Goal: Task Accomplishment & Management: Complete application form

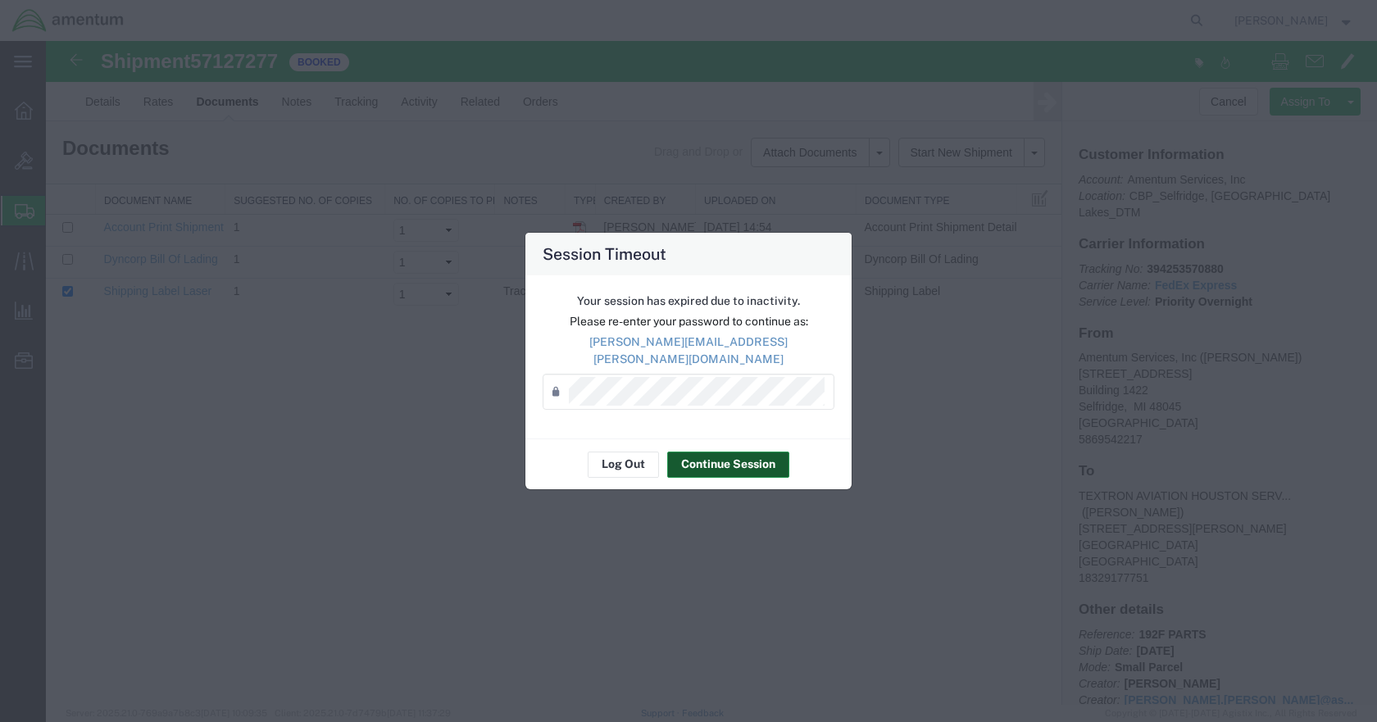
click at [726, 452] on button "Continue Session" at bounding box center [728, 465] width 122 height 26
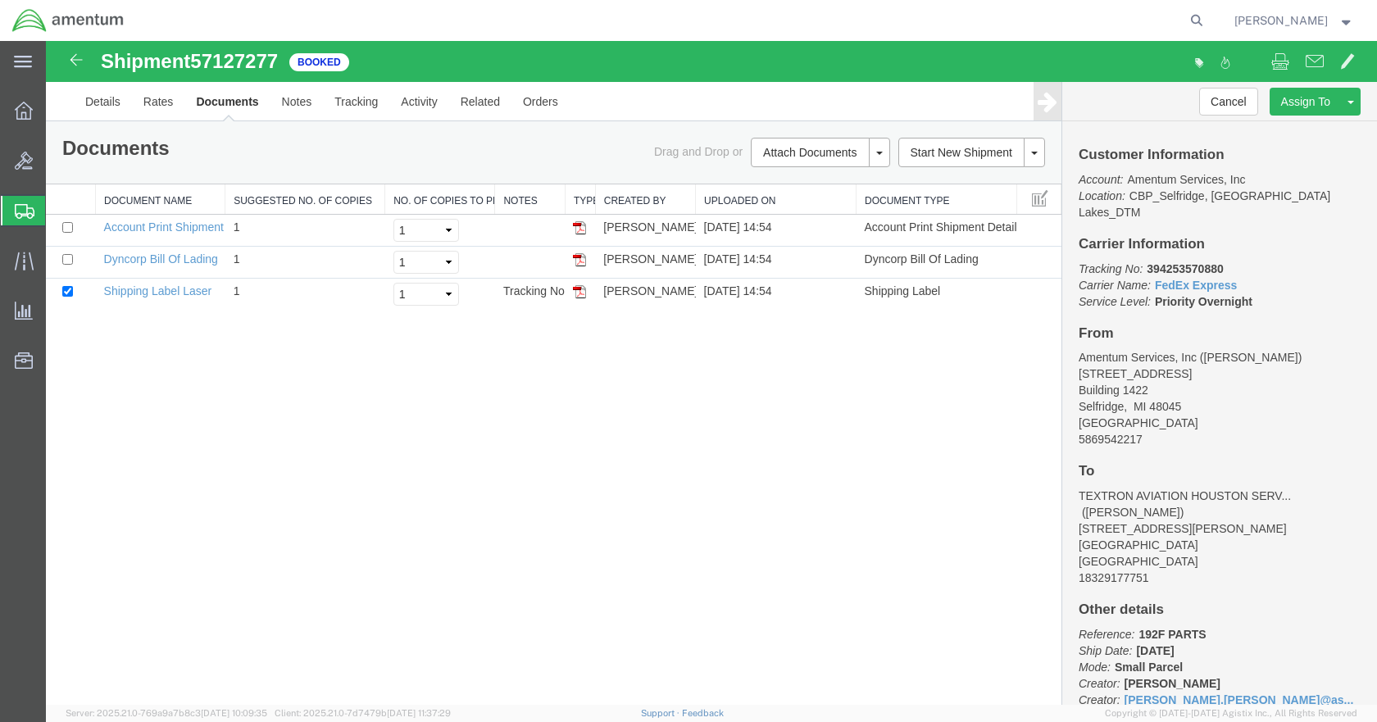
click at [0, 0] on span "Create Shipment" at bounding box center [0, 0] width 0 height 0
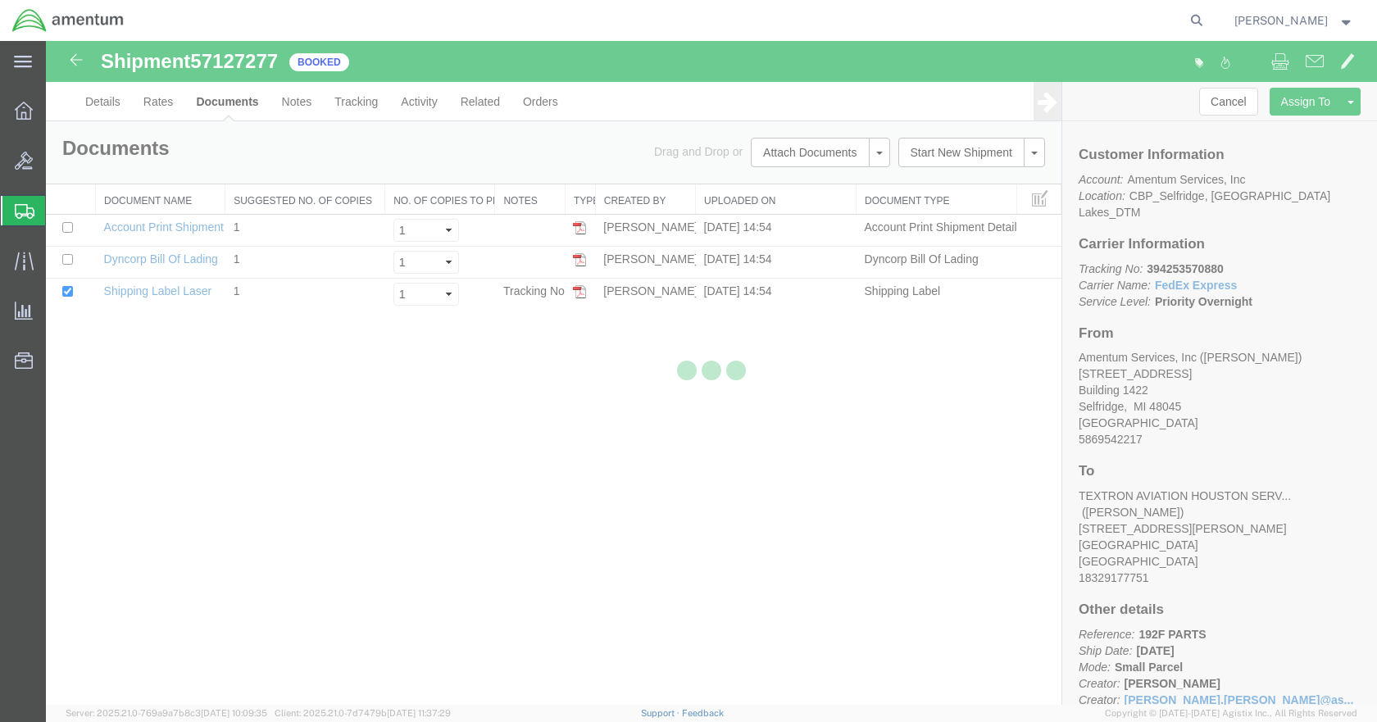
click at [21, 207] on icon at bounding box center [25, 211] width 20 height 15
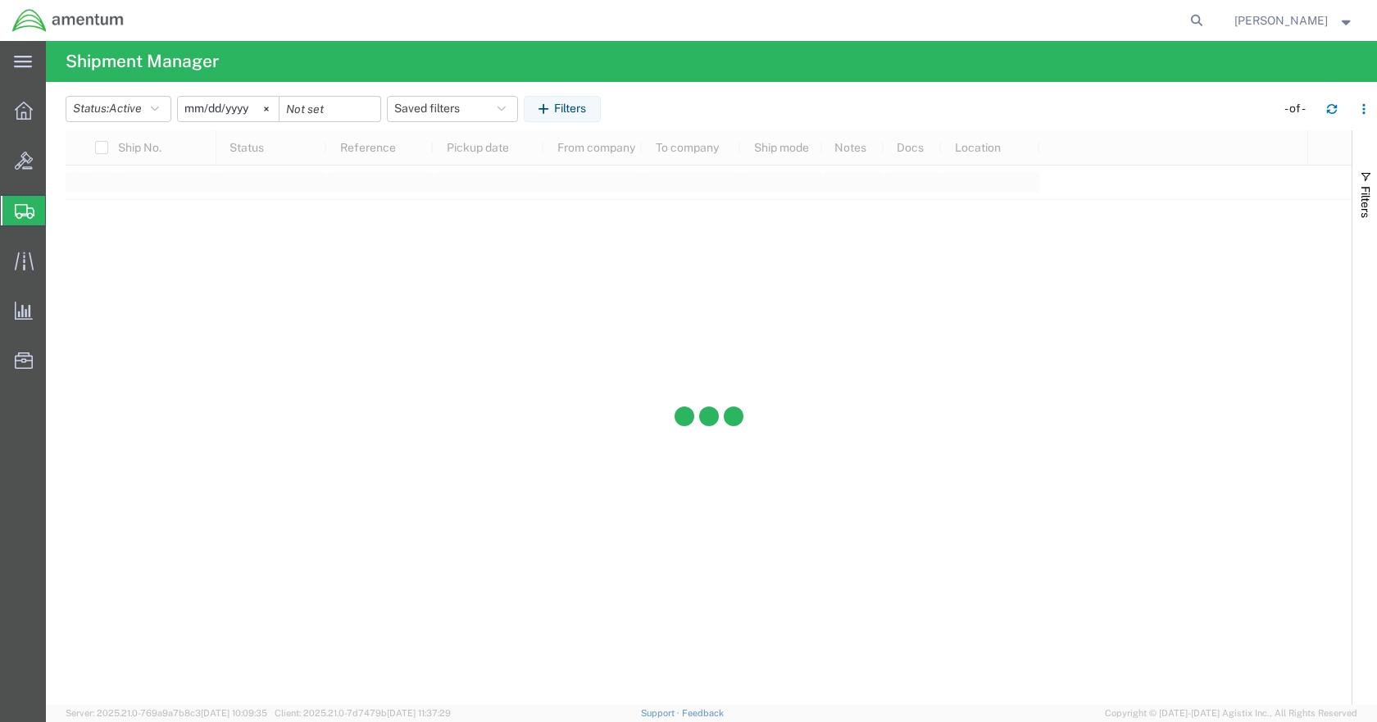
click at [25, 208] on icon at bounding box center [25, 211] width 20 height 15
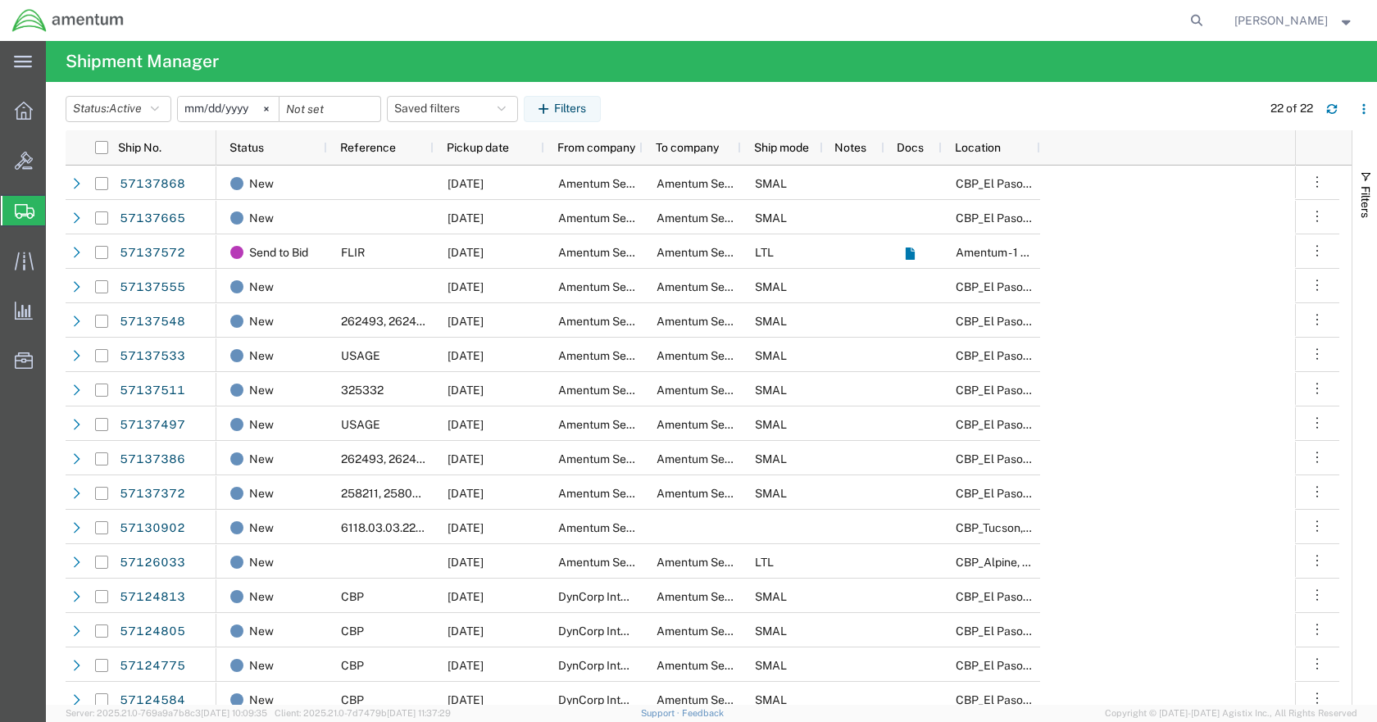
click at [0, 0] on span "Create Shipment" at bounding box center [0, 0] width 0 height 0
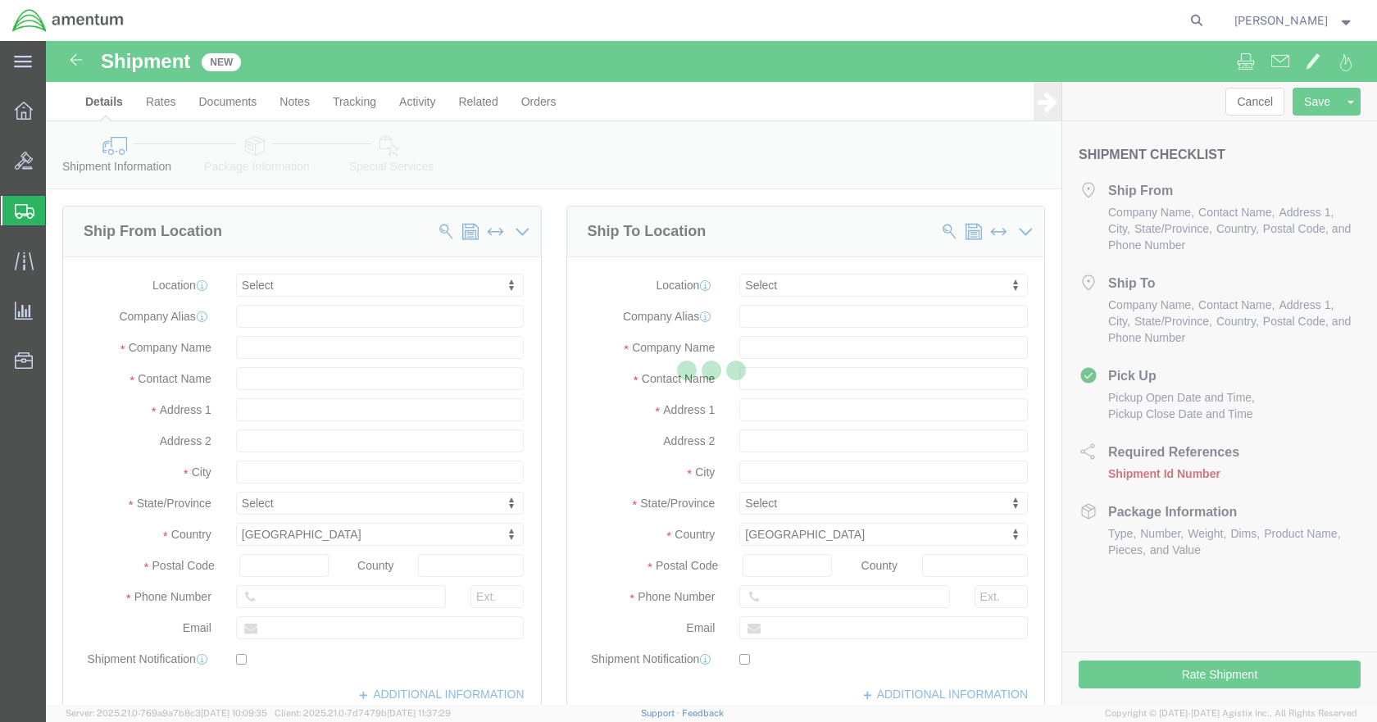
select select
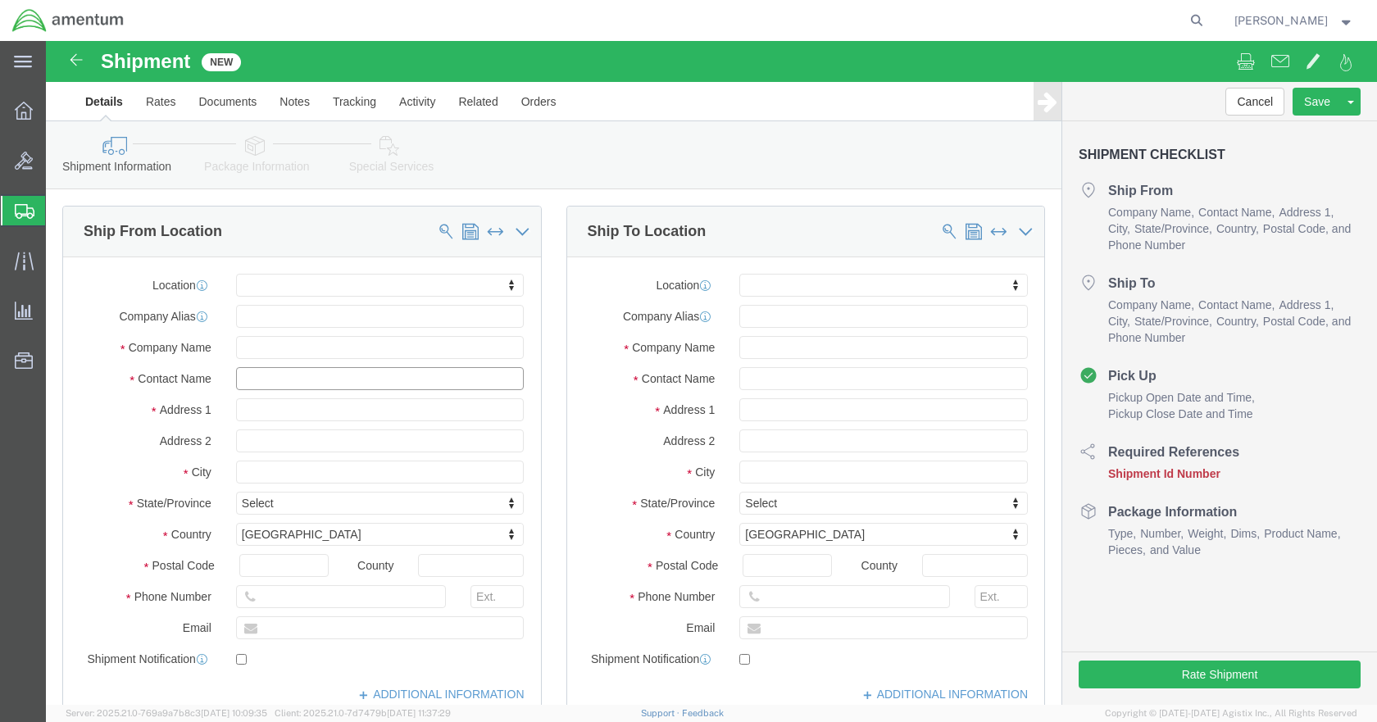
click input "text"
type input "[PERSON_NAME]"
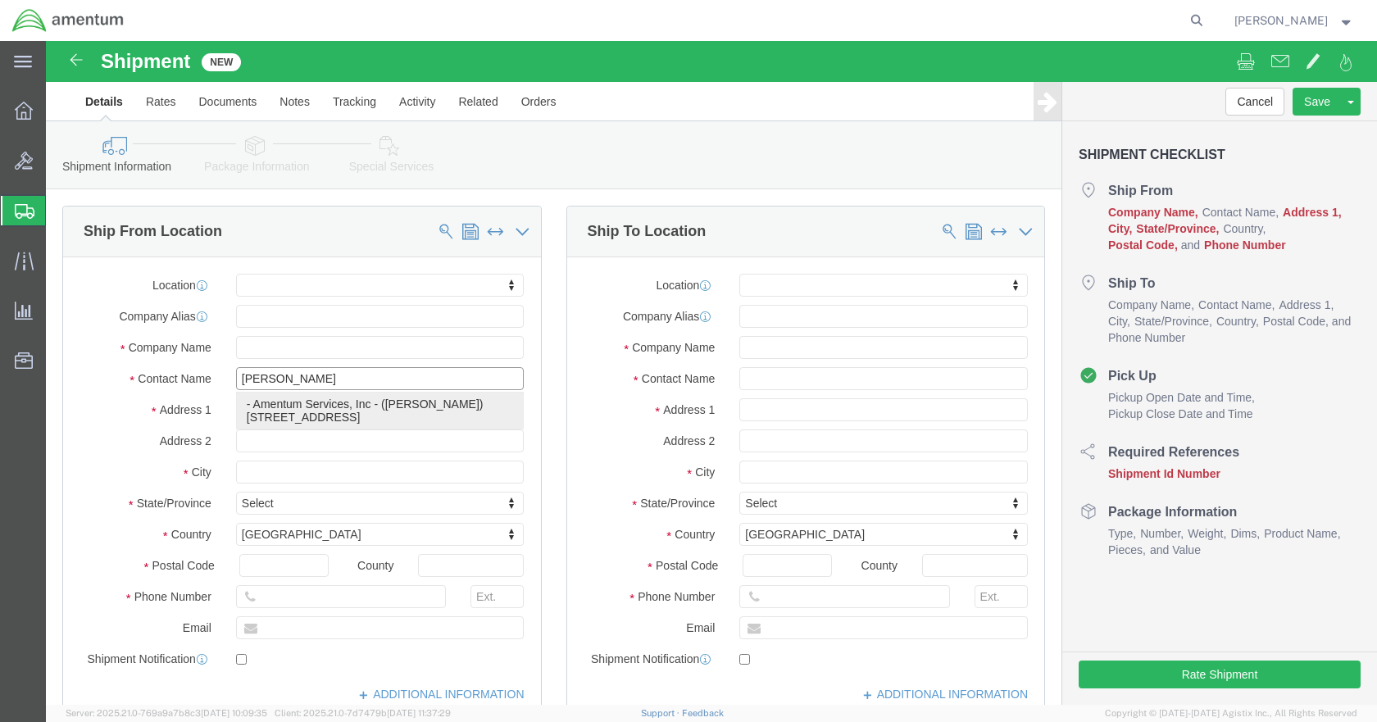
click p "- Amentum Services, Inc - ([PERSON_NAME]) [STREET_ADDRESS]"
select select
type input "[STREET_ADDRESS]"
type input "Building 1422"
type input "48045"
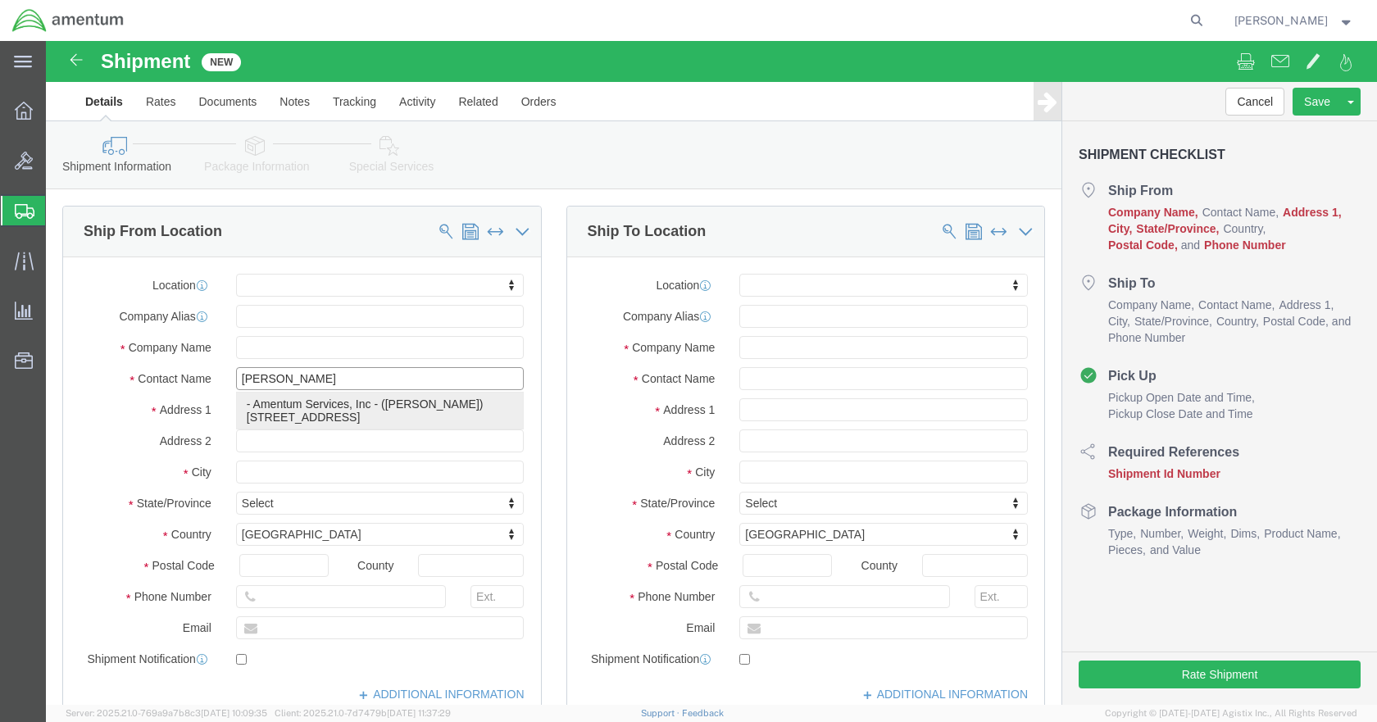
type input "Amentum Services, Inc"
type input "[PERSON_NAME]"
type input "Selfridge"
select select "MI"
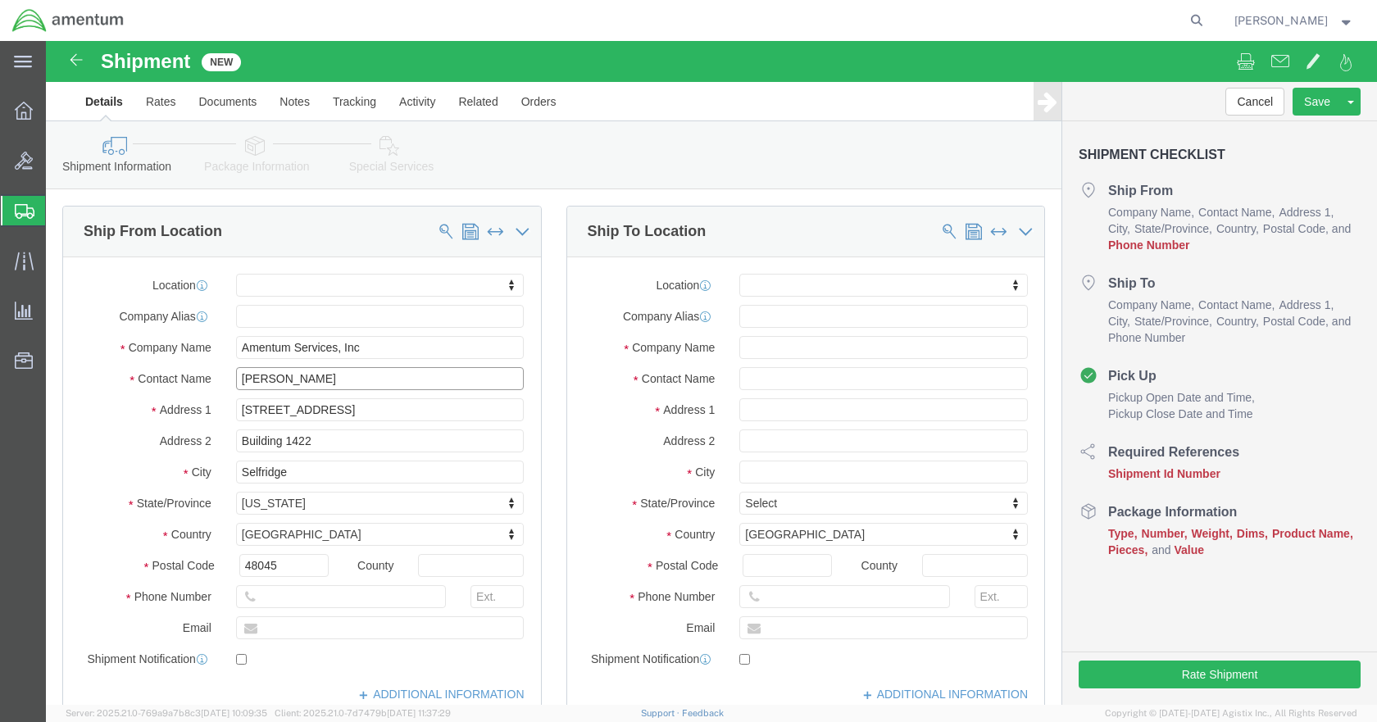
type input "[PERSON_NAME]"
click input "text"
type input "5869542217"
type input "EPL"
select select "49927"
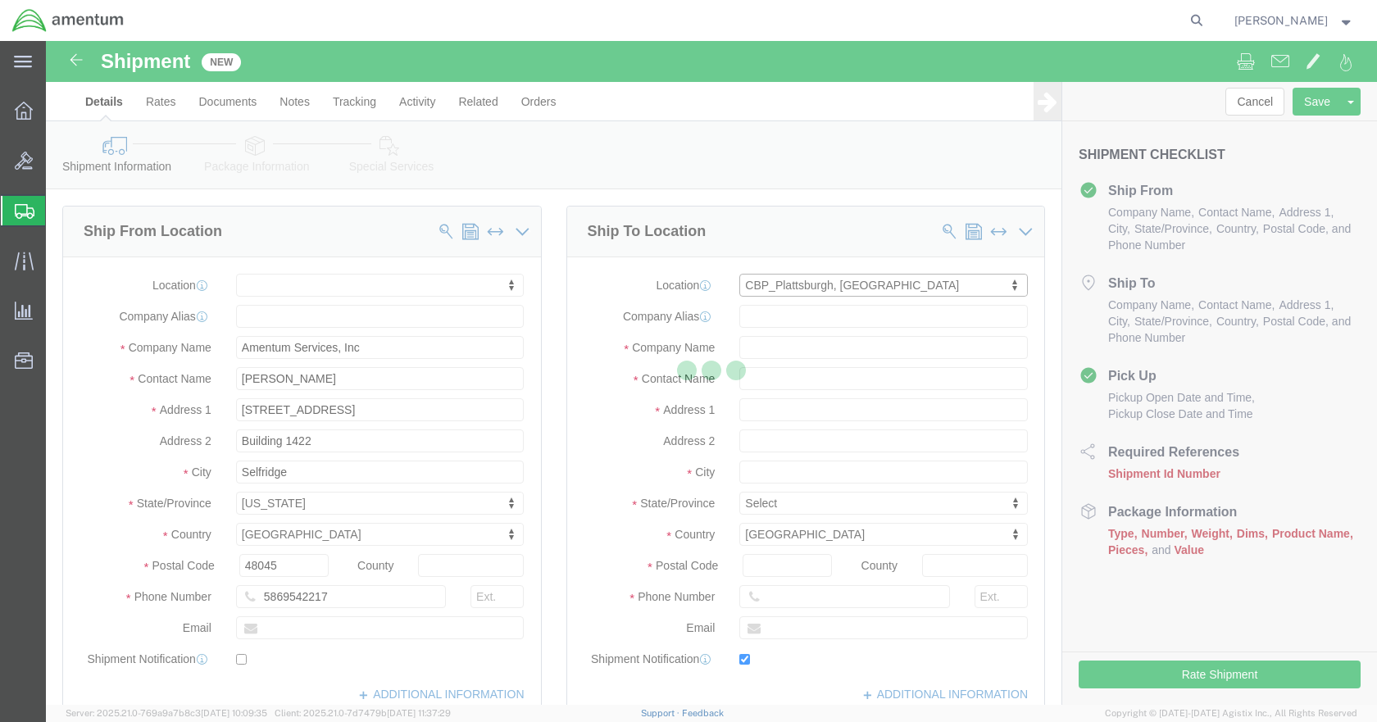
type input "[STREET_ADDRESS][US_STATE]"
type input "12903"
type input "[PHONE_NUMBER]"
type input "[PERSON_NAME][EMAIL_ADDRESS][PERSON_NAME][DOMAIN_NAME]"
checkbox input "true"
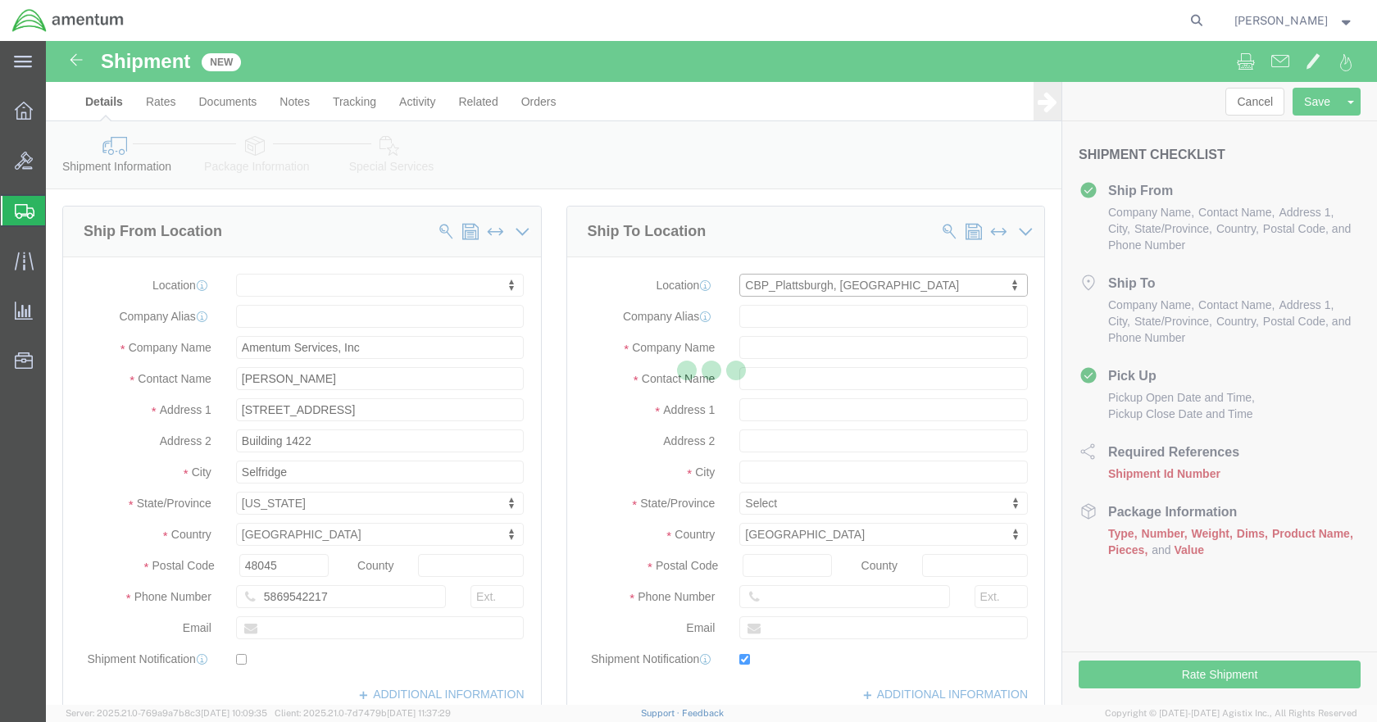
type input "Amentum Services, Inc"
type input "[PERSON_NAME]"
type input "[GEOGRAPHIC_DATA]"
select select "NY"
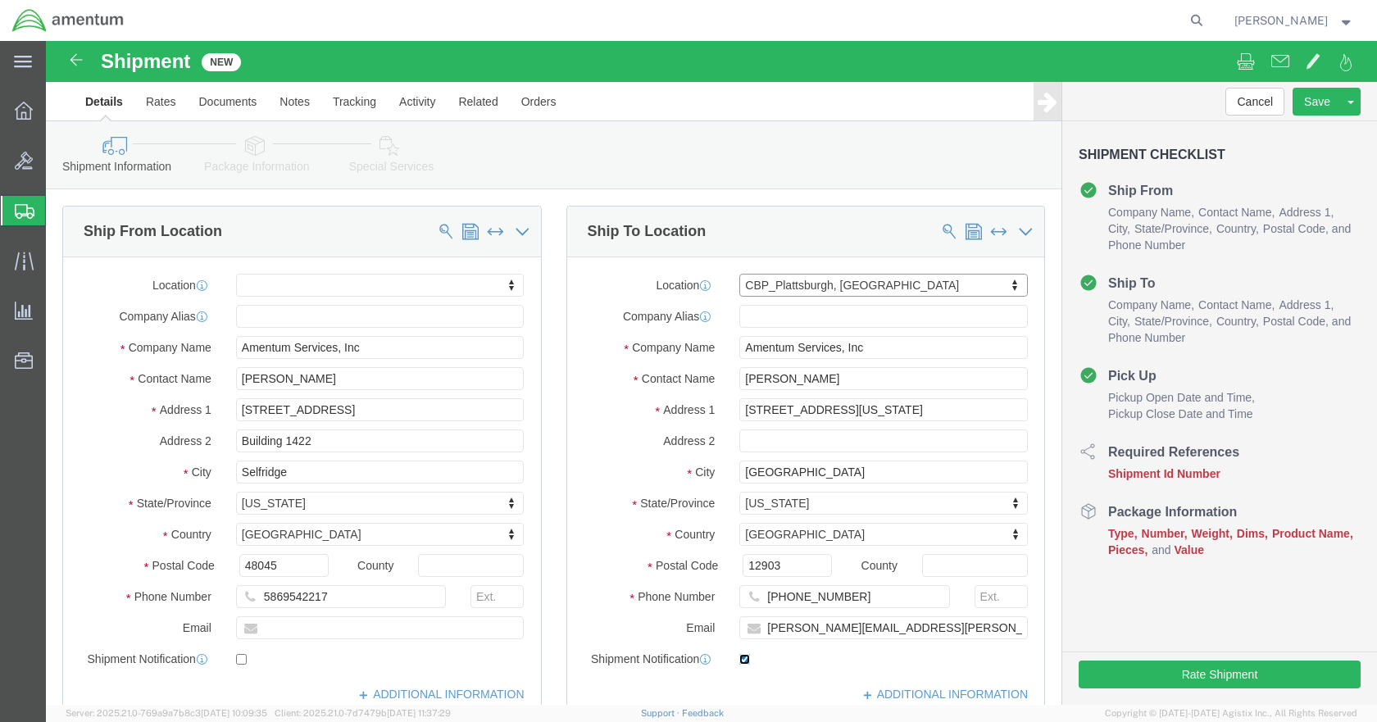
drag, startPoint x: 692, startPoint y: 619, endPoint x: 702, endPoint y: 595, distance: 25.7
click input "checkbox"
checkbox input "false"
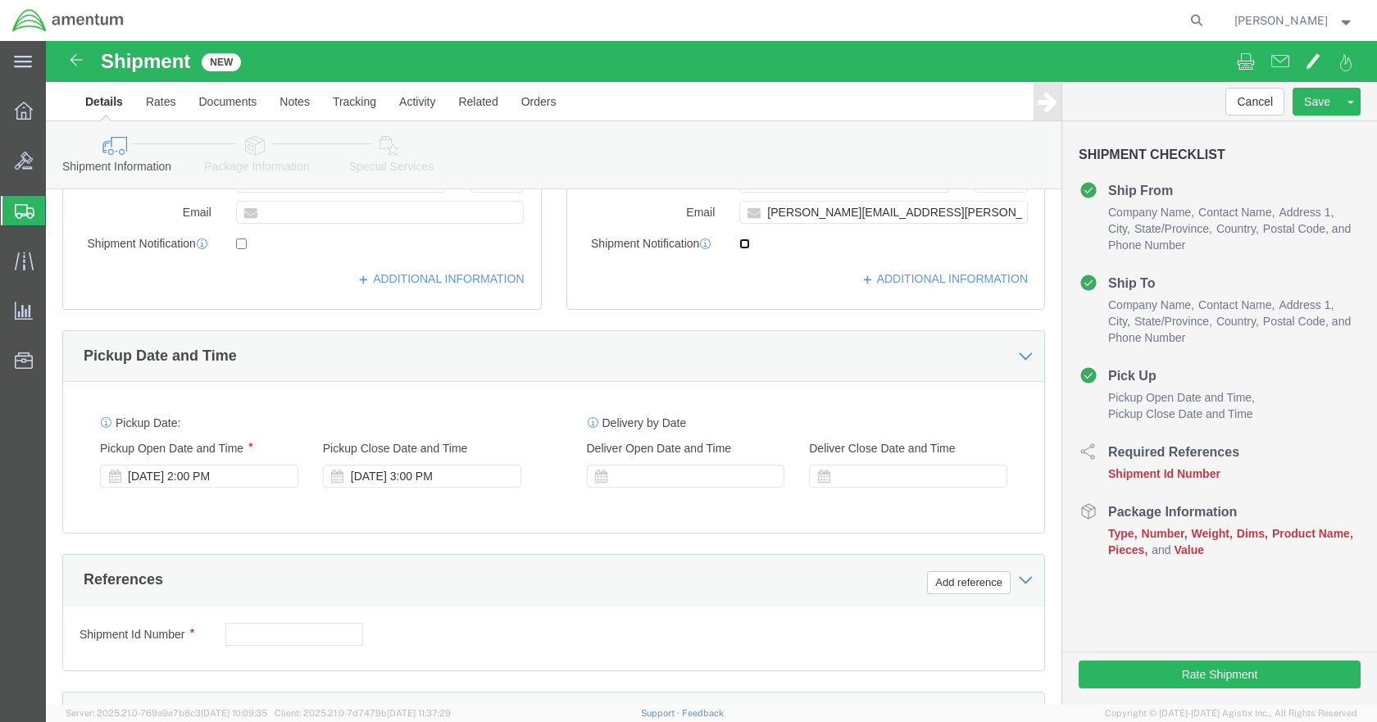
scroll to position [492, 0]
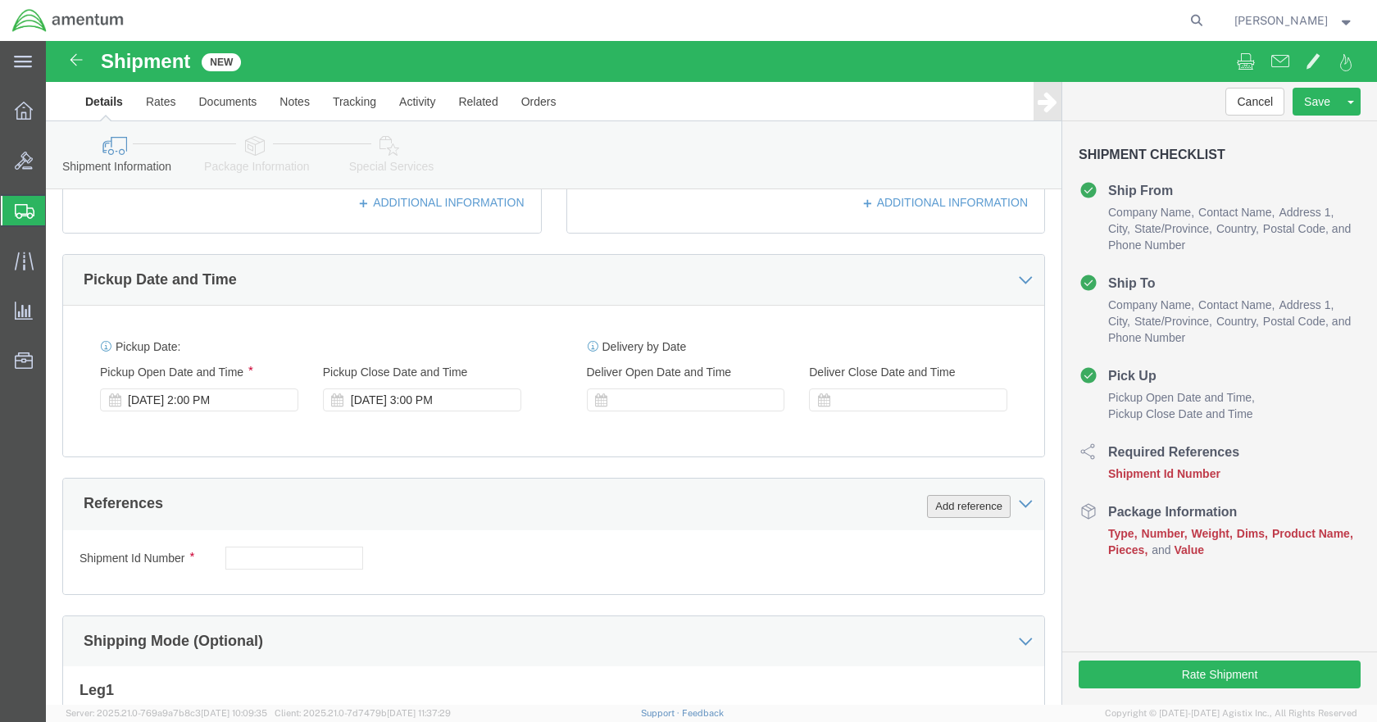
click button "Add reference"
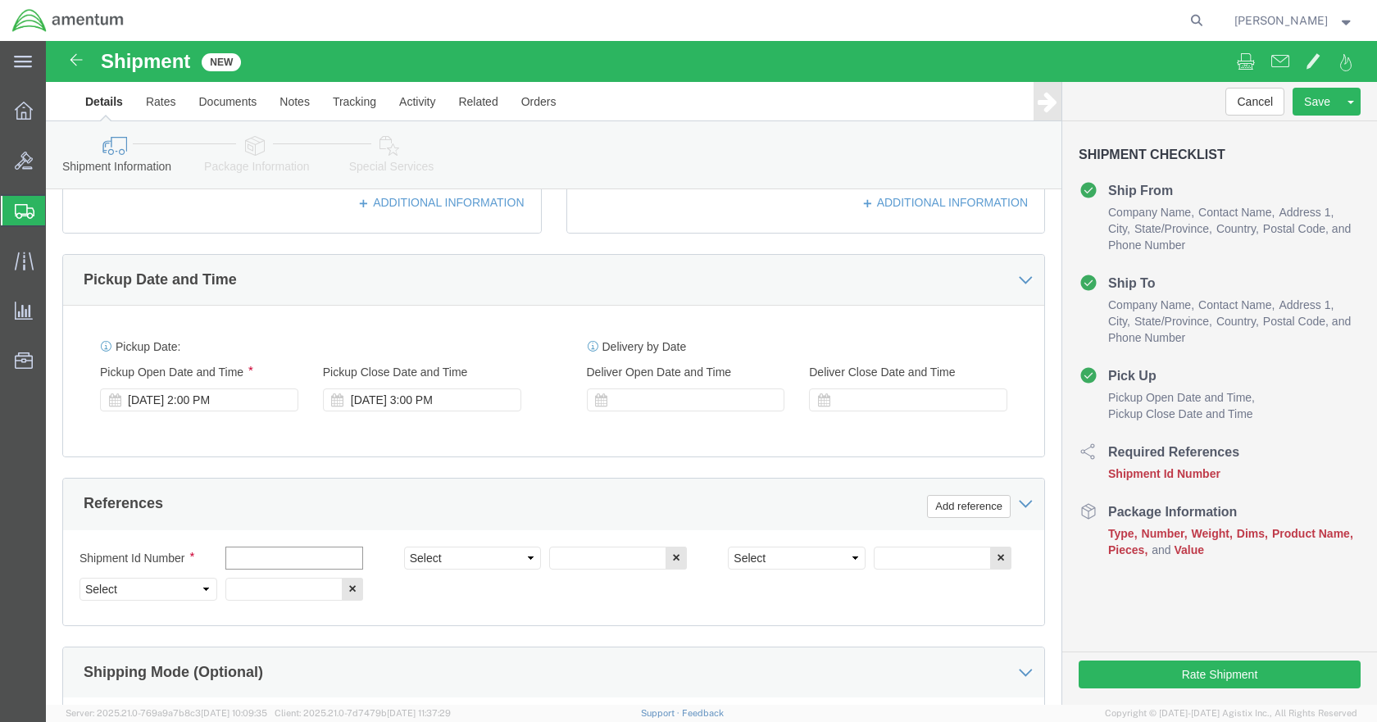
click input "text"
type input "ANTENNA"
type input "613-012247"
click input "text"
type input "CBP"
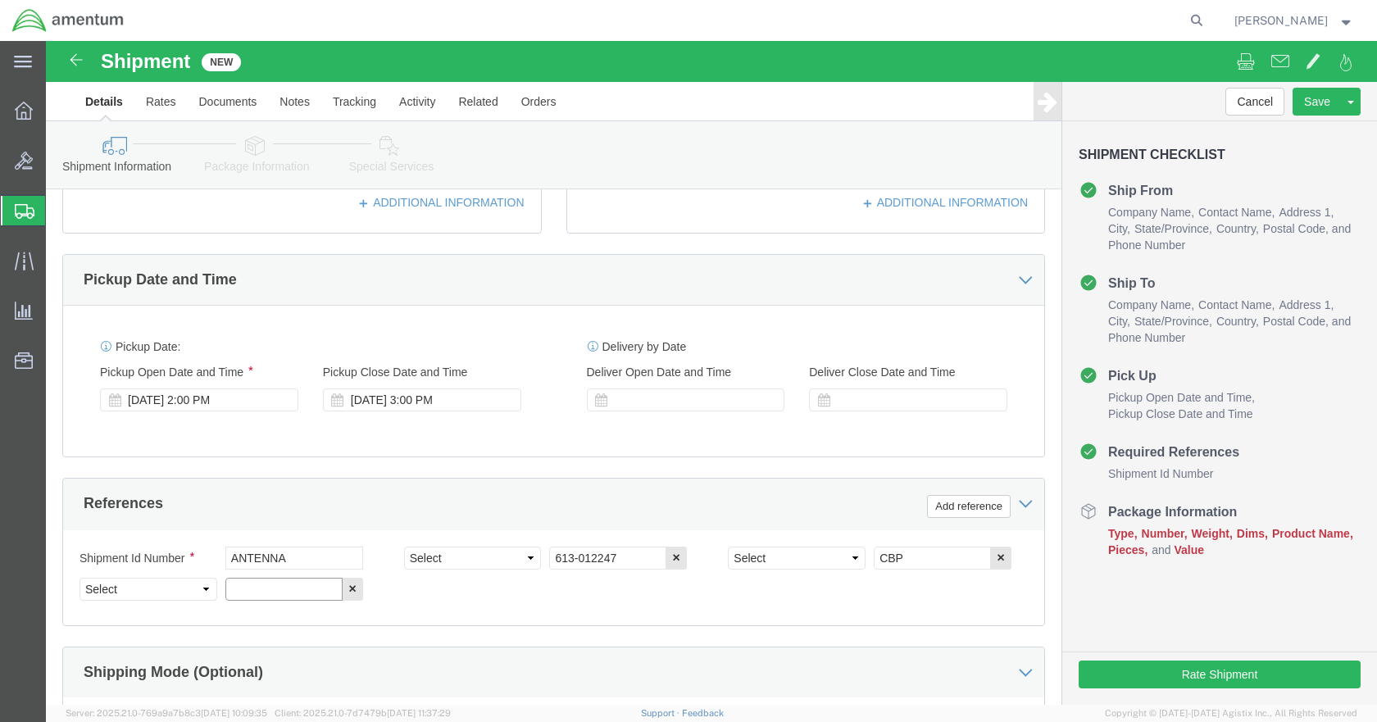
click input "text"
type input "6118.04.03.2655.000.DTM.0000"
click select "Select Account Type Activity ID Airline Appointment Number ASN Batch Request # …"
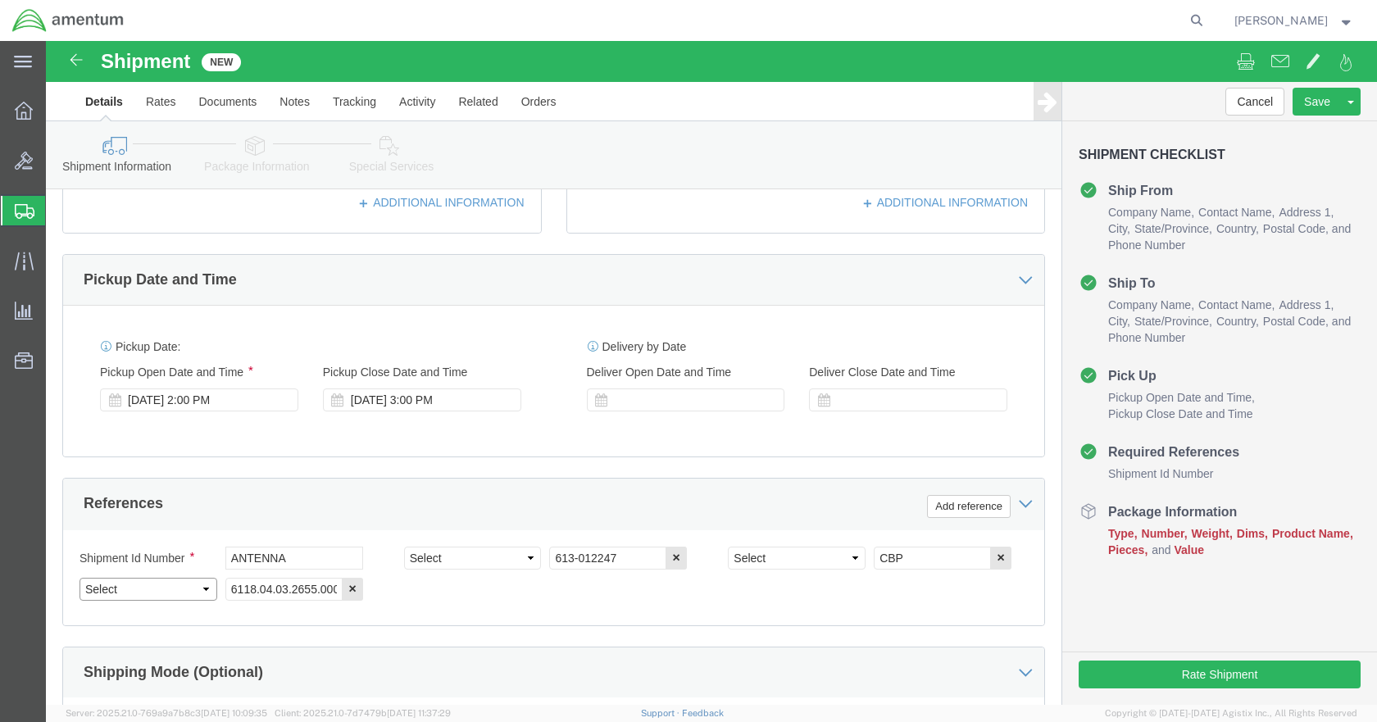
select select "PROJNUM"
click select "Select Account Type Activity ID Airline Appointment Number ASN Batch Request # …"
select select "DEPT"
click select "Select Account Type Activity ID Airline Appointment Number ASN Batch Request # …"
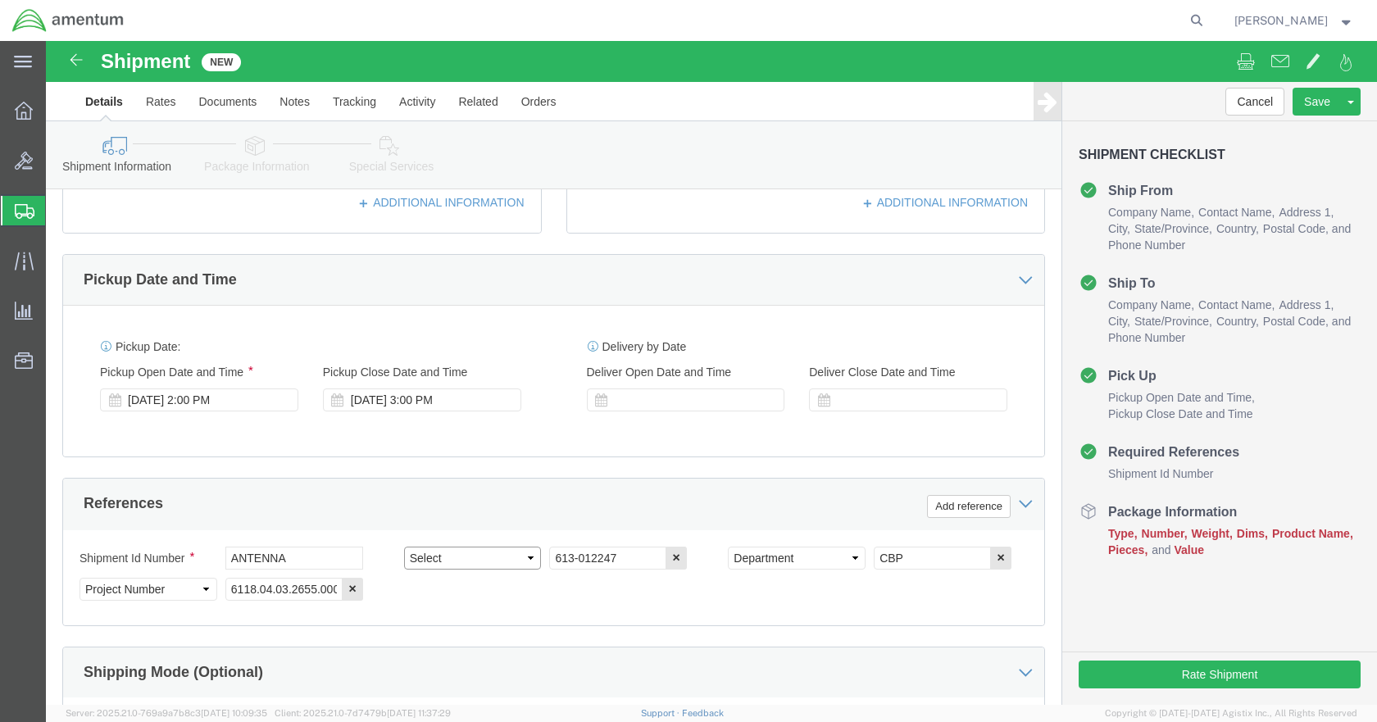
click select "Select Account Type Activity ID Airline Appointment Number ASN Batch Request # …"
select select "CUSTREF"
click select "Select Account Type Activity ID Airline Appointment Number ASN Batch Request # …"
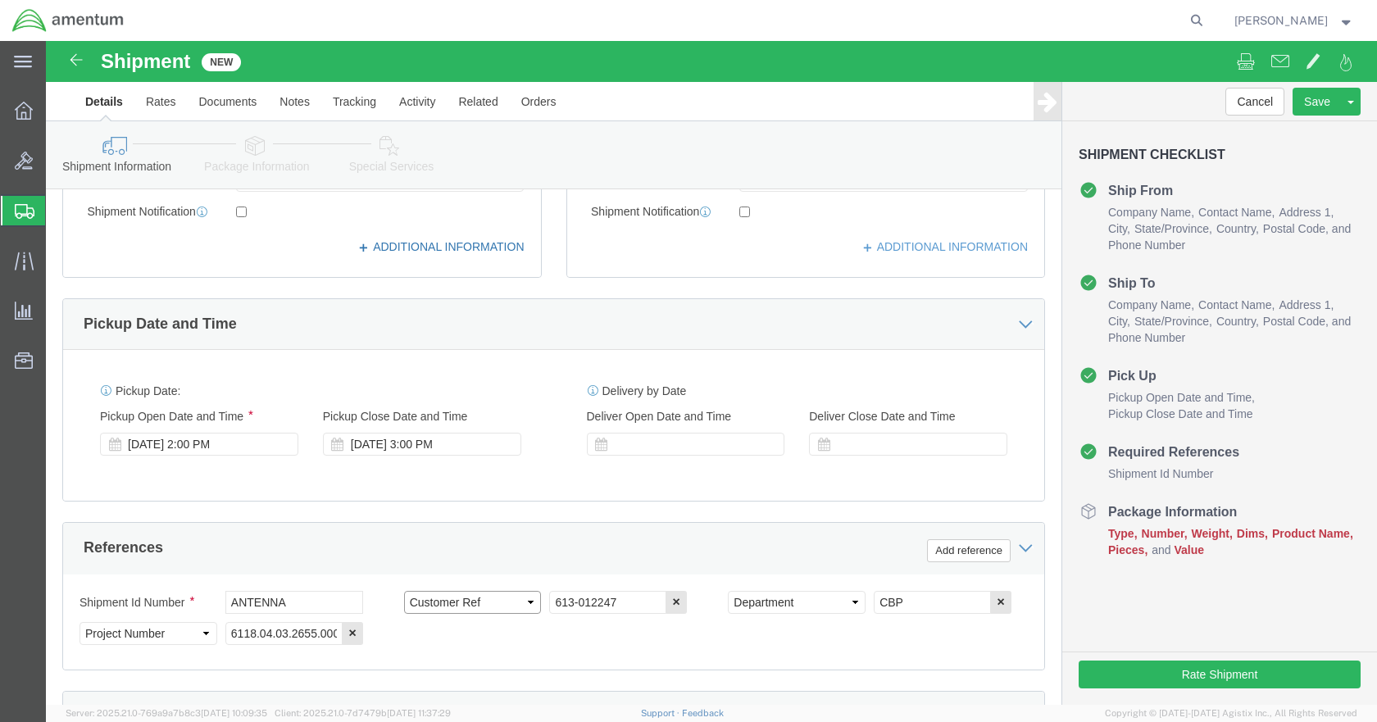
scroll to position [365, 0]
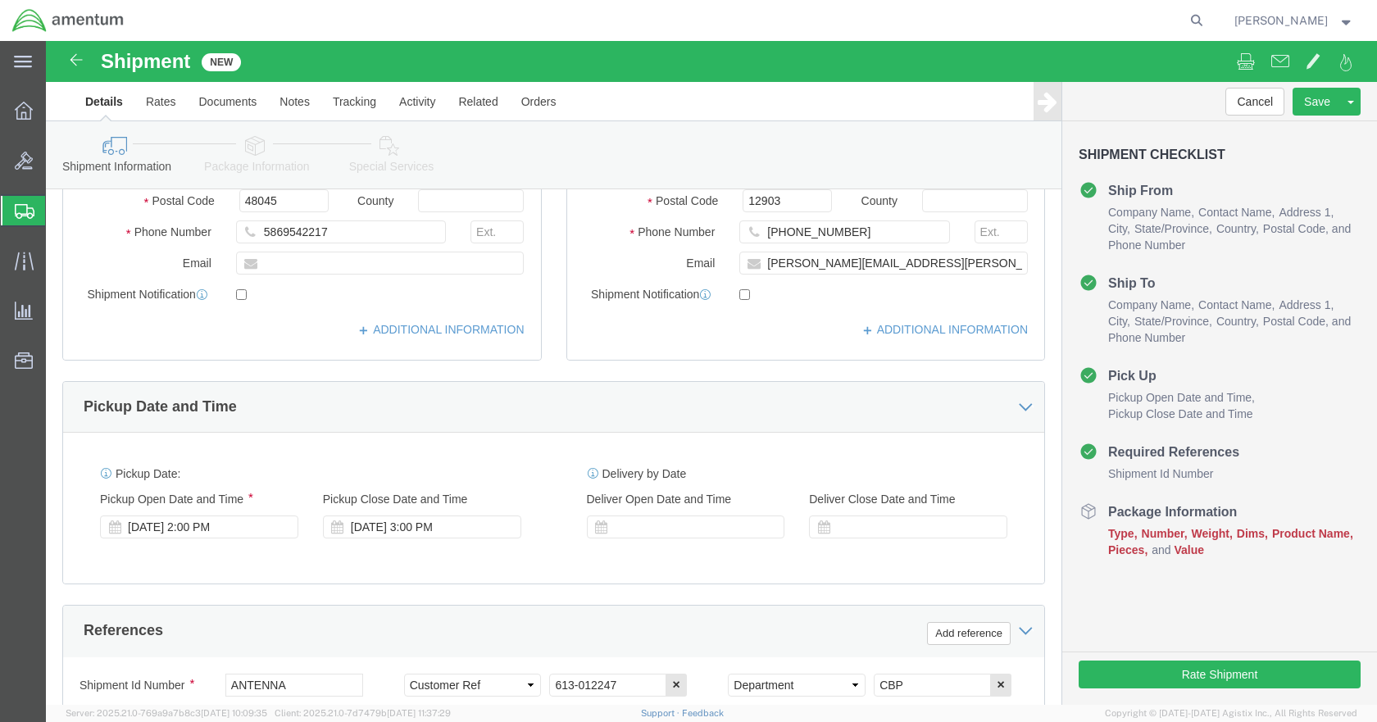
click icon
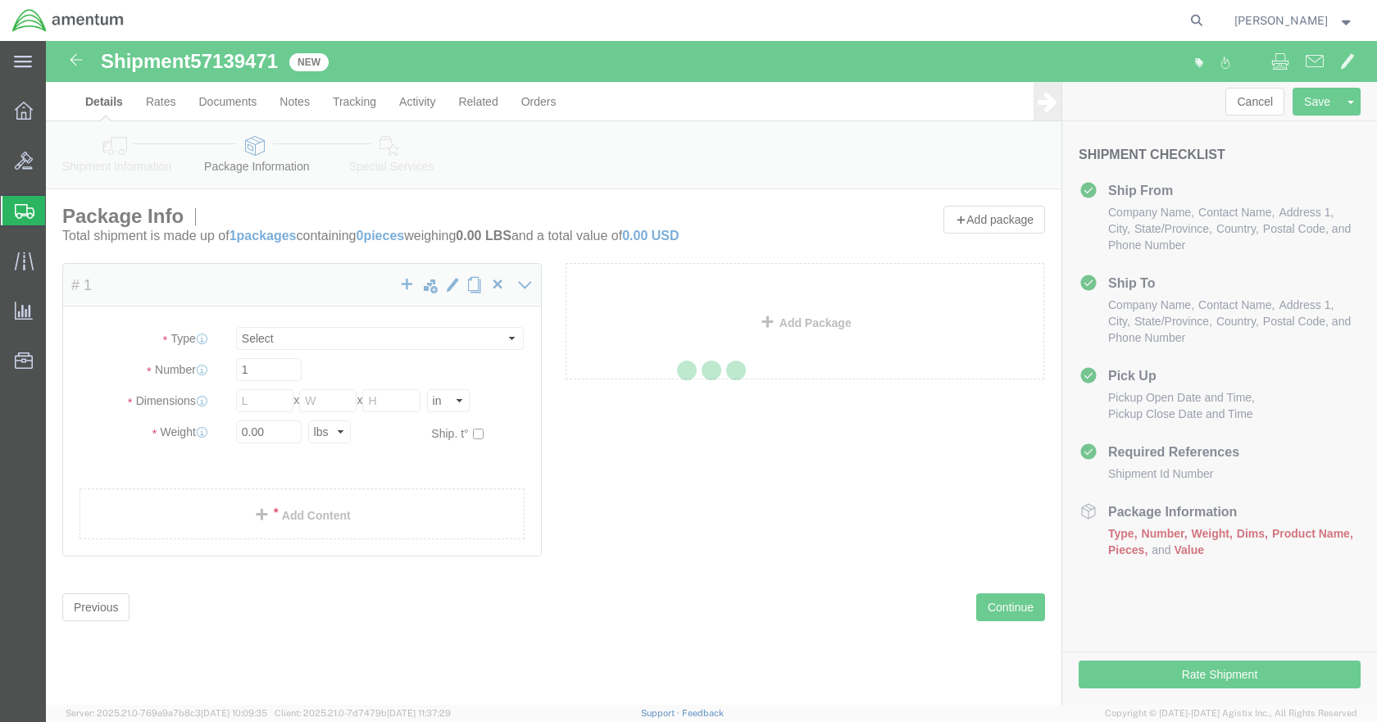
select select "CBOX"
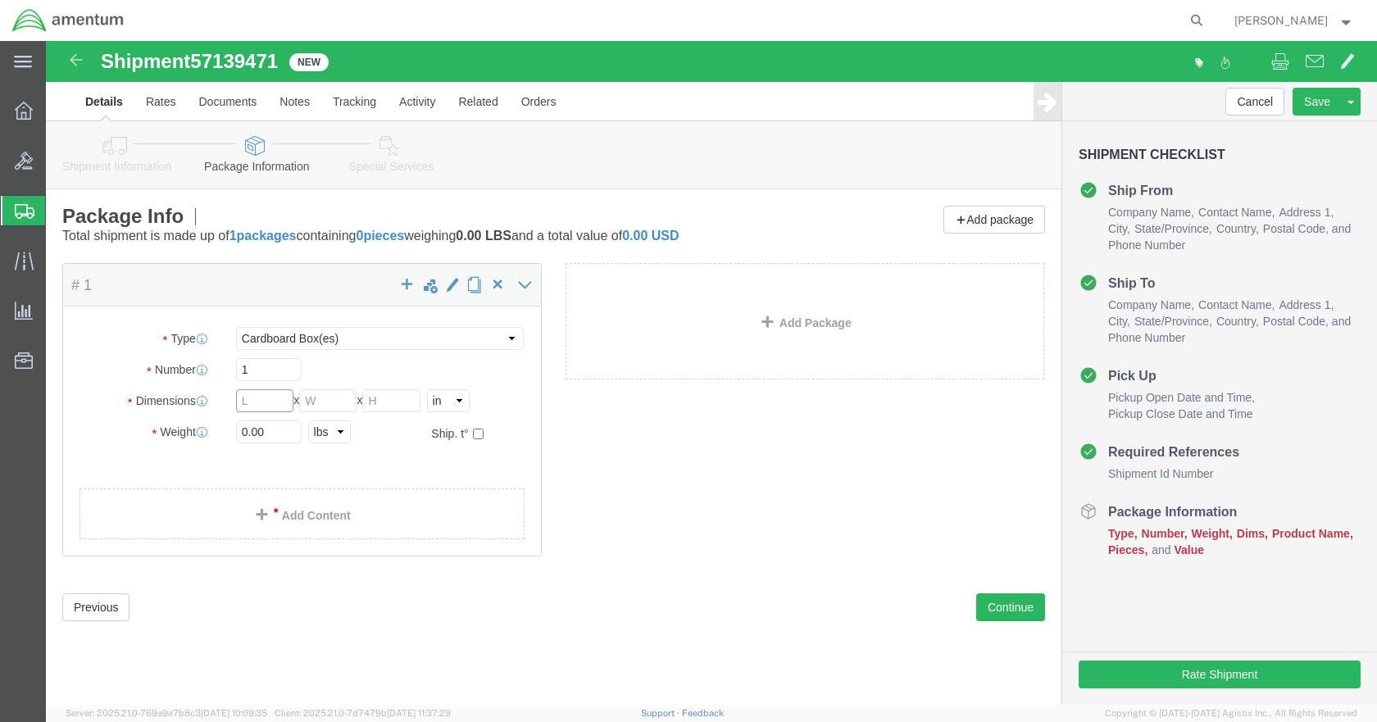
click input "text"
type input "6"
type input "12"
type input "7"
type input "1"
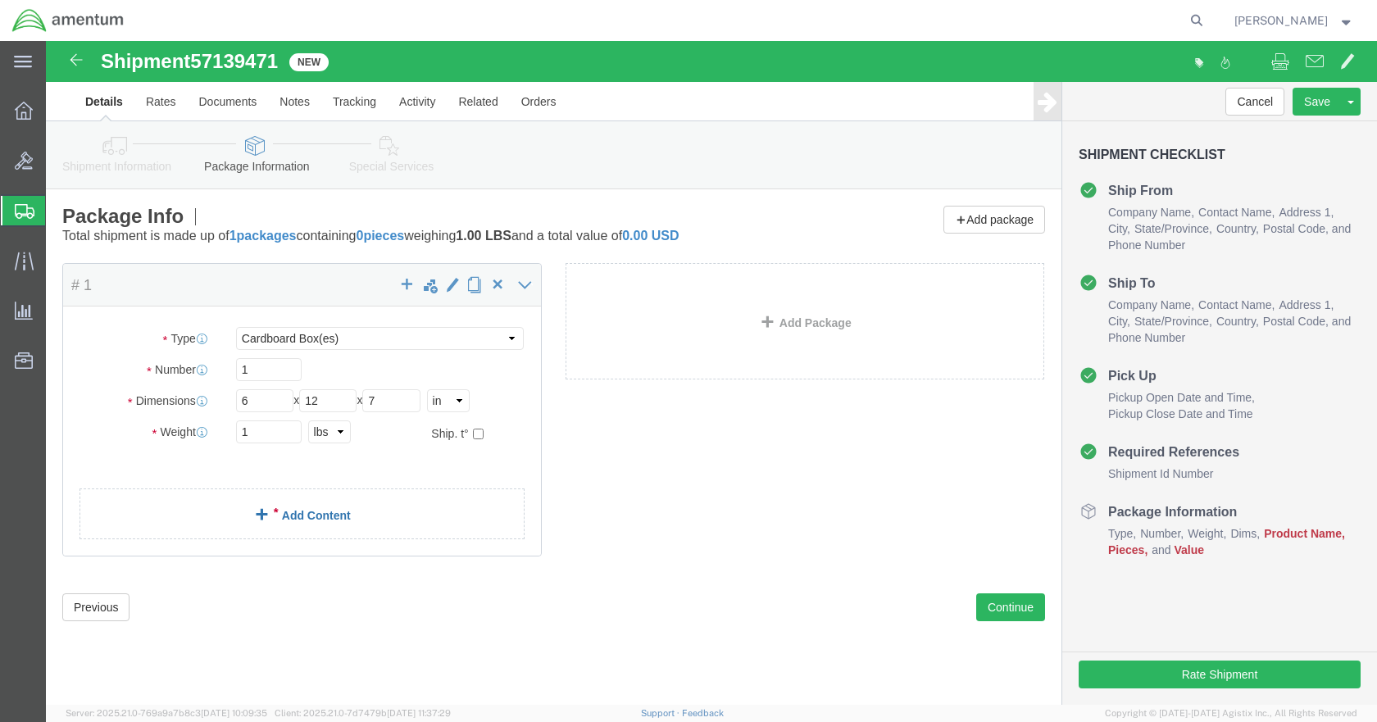
click link "Add Content"
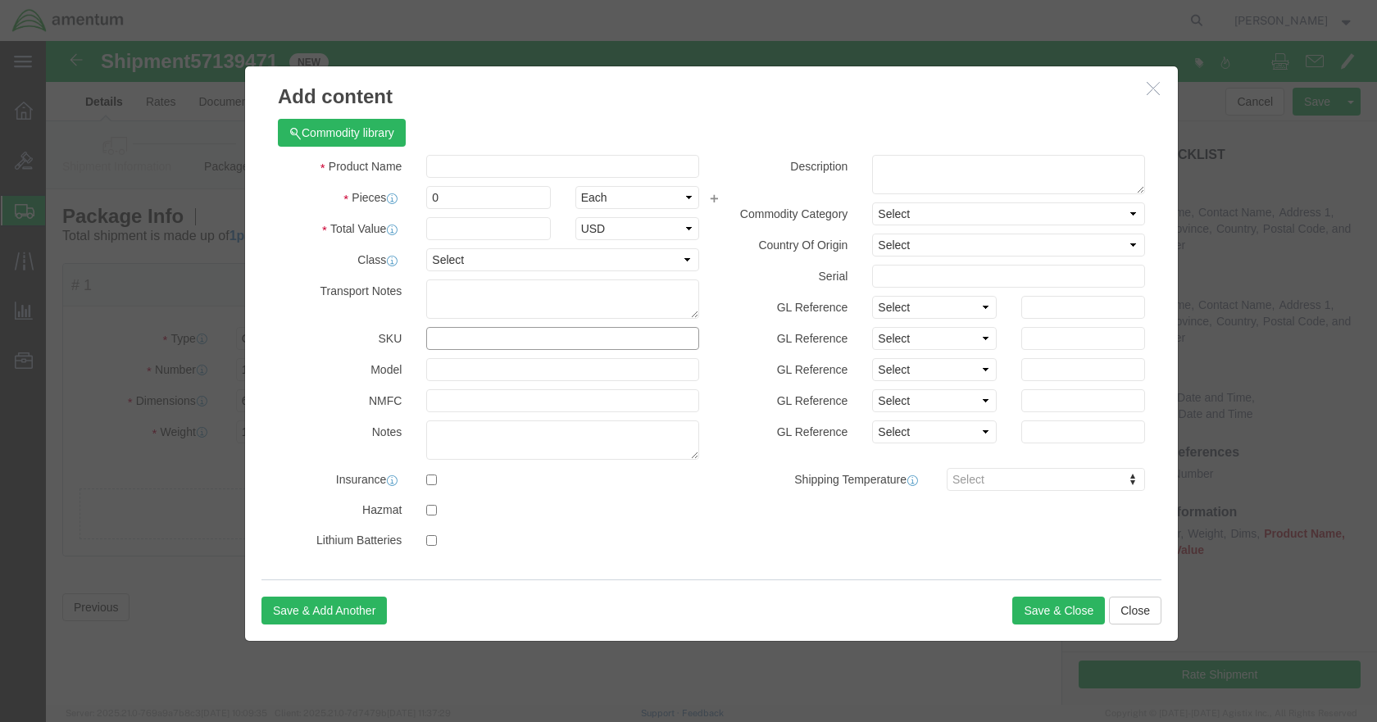
click input "text"
type input "SL-ANT-2224-DPVH-2-C1"
click input "text"
type input "ANTENNA"
type input "1"
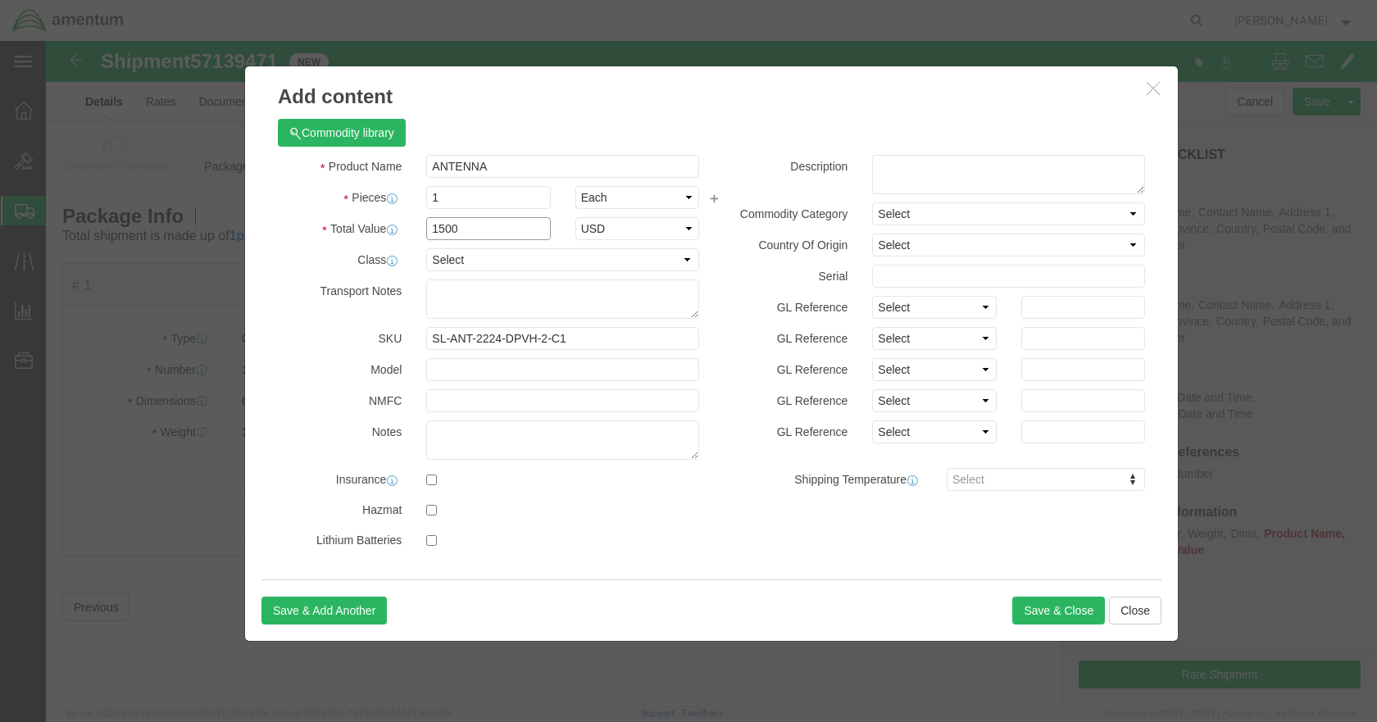
type input "1500"
select select "USD"
click button "Save & Close"
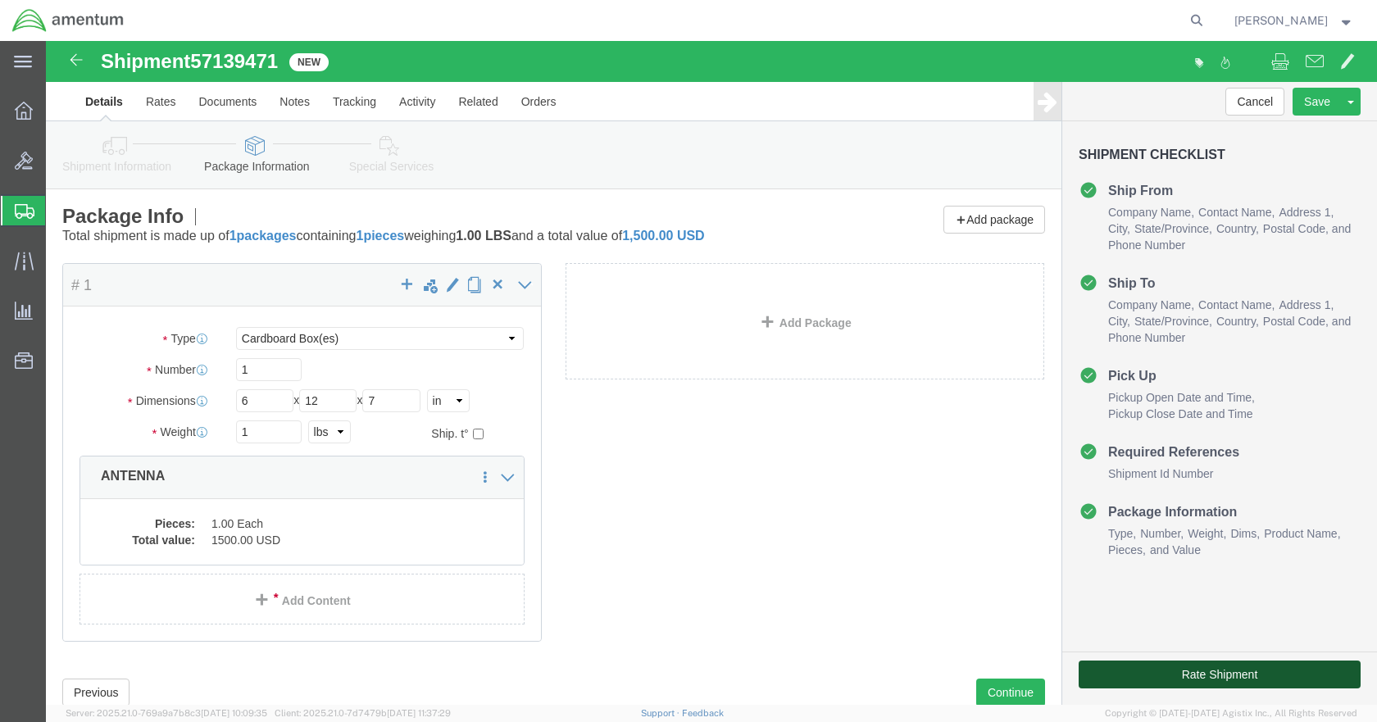
click button "Rate Shipment"
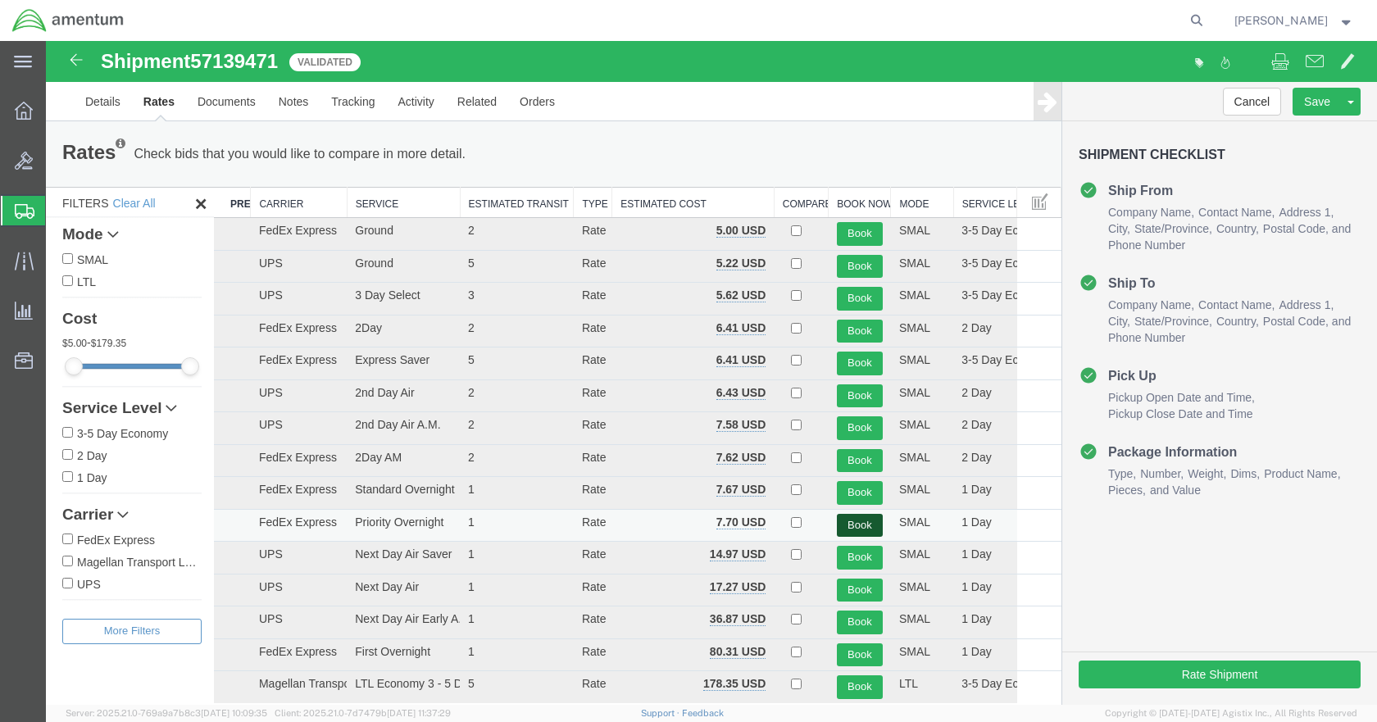
click at [849, 528] on button "Book" at bounding box center [860, 526] width 46 height 24
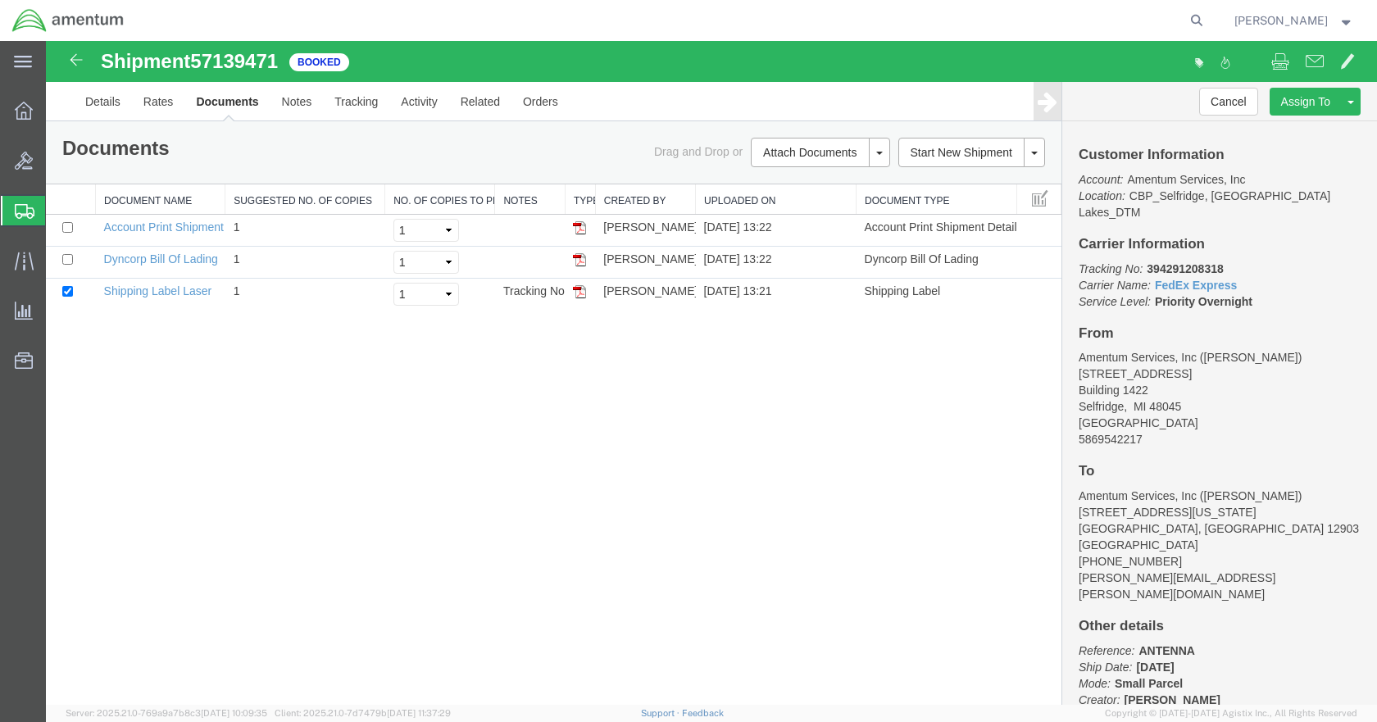
drag, startPoint x: 580, startPoint y: 290, endPoint x: 560, endPoint y: 416, distance: 127.1
click at [580, 290] on img at bounding box center [579, 291] width 13 height 13
drag, startPoint x: 577, startPoint y: 263, endPoint x: 586, endPoint y: 280, distance: 19.4
click at [577, 263] on img at bounding box center [579, 259] width 13 height 13
